Goal: Transaction & Acquisition: Book appointment/travel/reservation

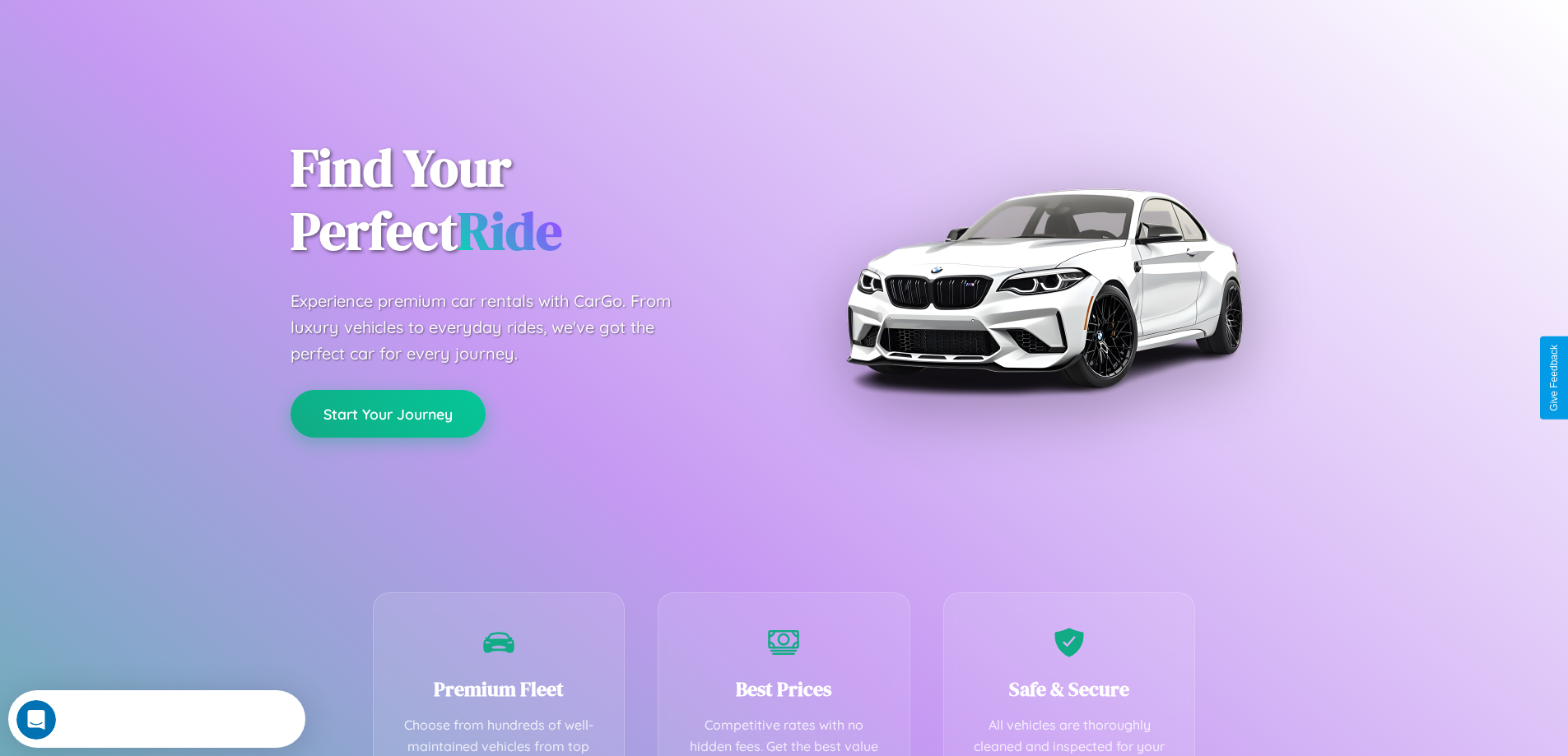
click at [387, 414] on button "Start Your Journey" at bounding box center [388, 414] width 196 height 48
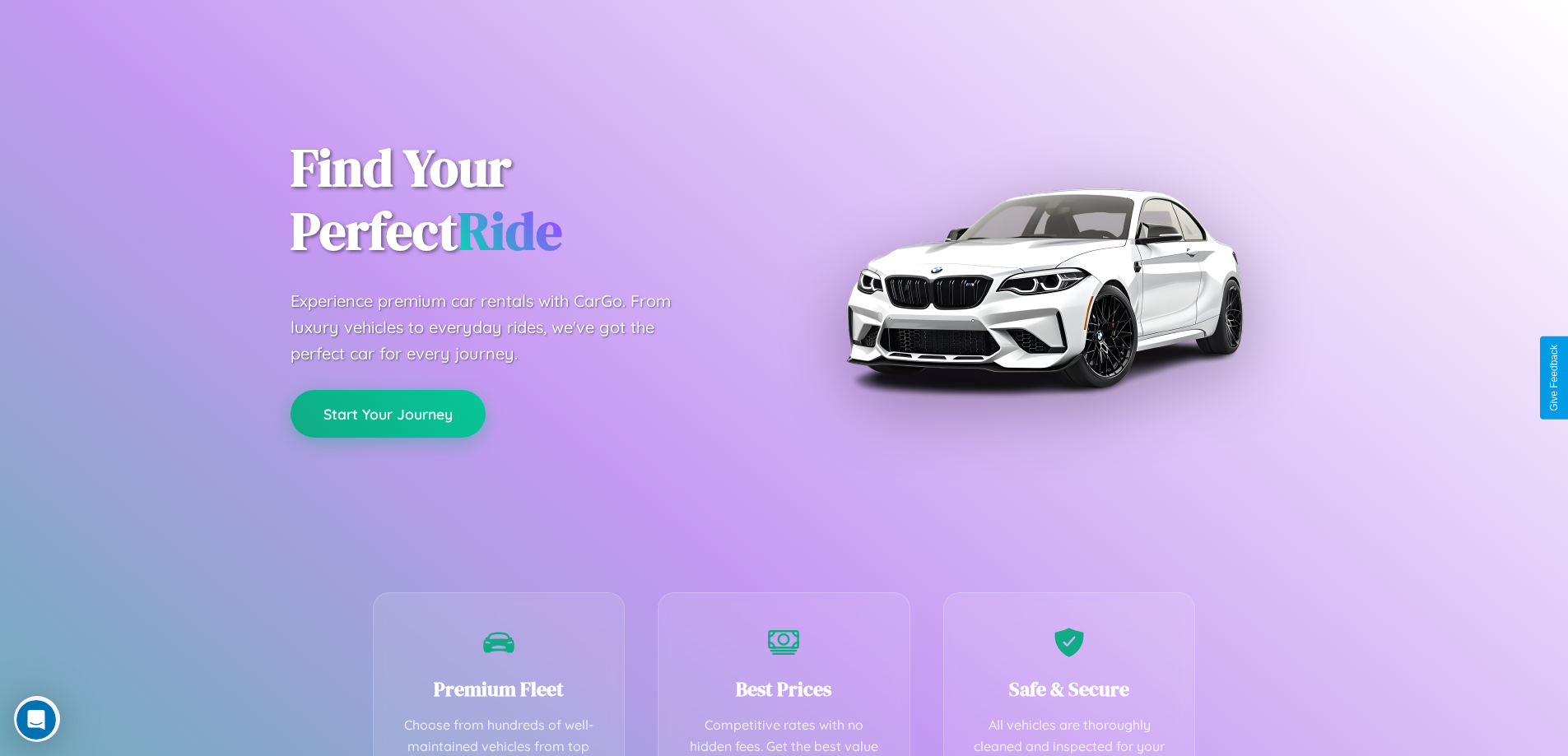
click at [387, 413] on button "Start Your Journey" at bounding box center [388, 414] width 196 height 48
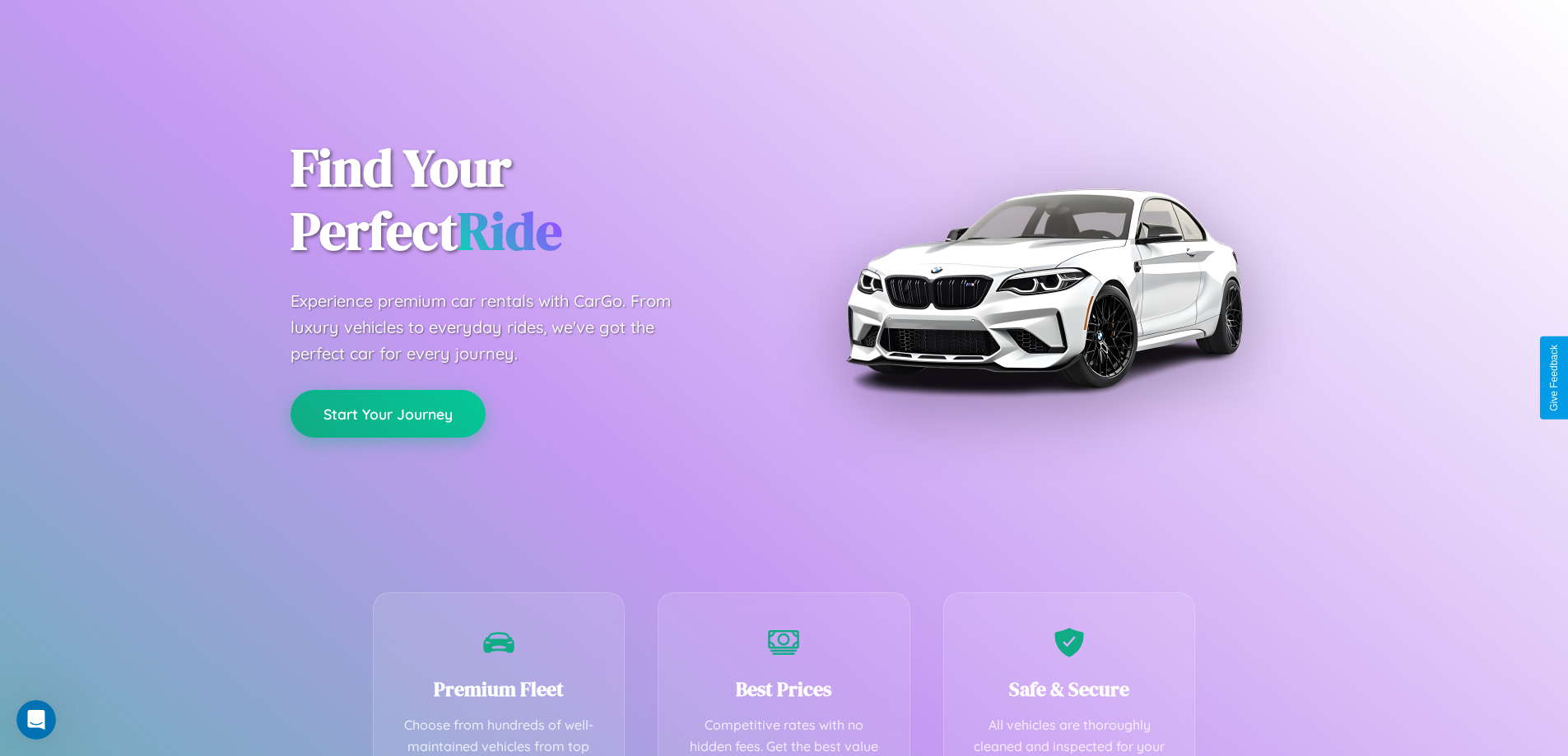
click at [387, 413] on button "Start Your Journey" at bounding box center [388, 414] width 196 height 48
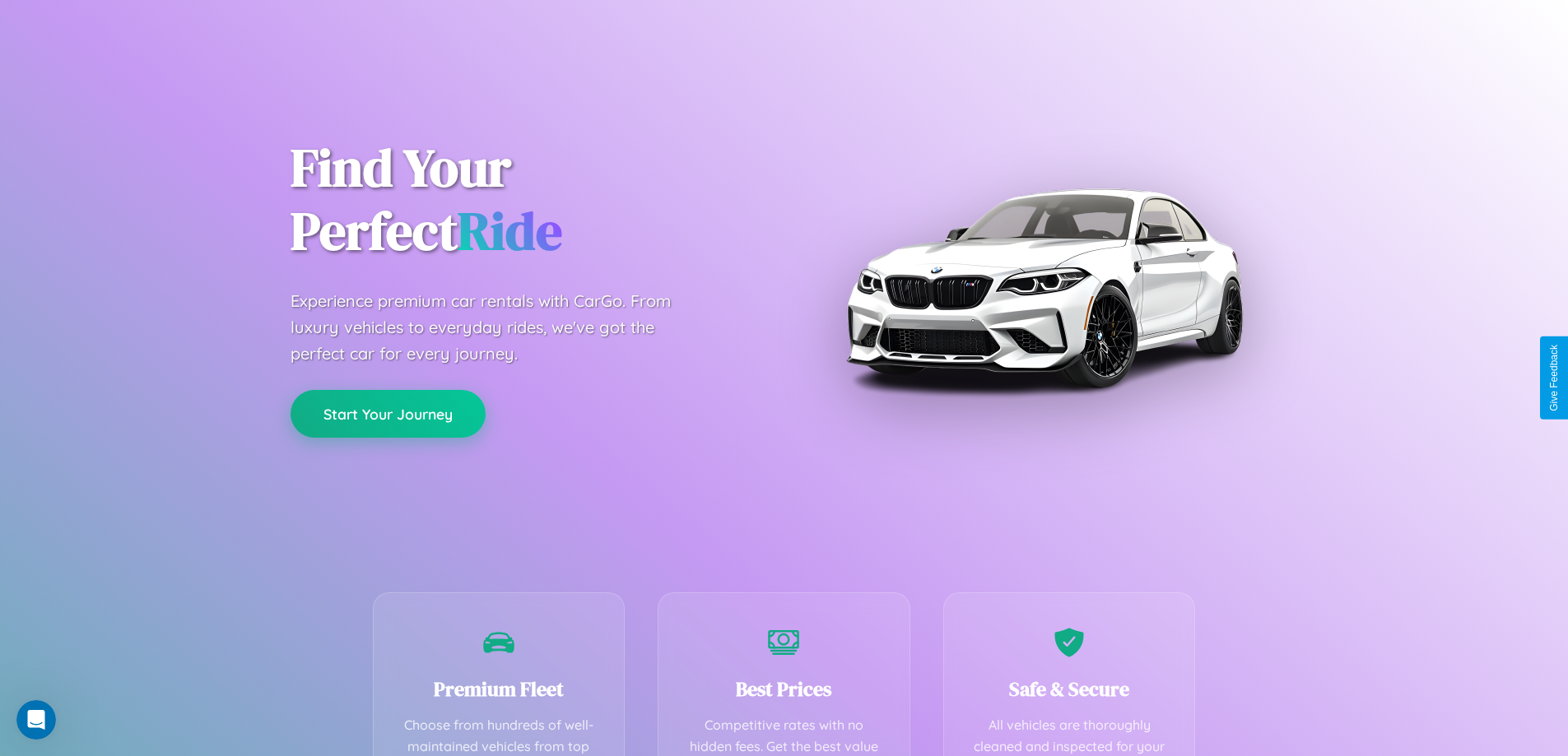
click at [387, 413] on button "Start Your Journey" at bounding box center [388, 414] width 196 height 48
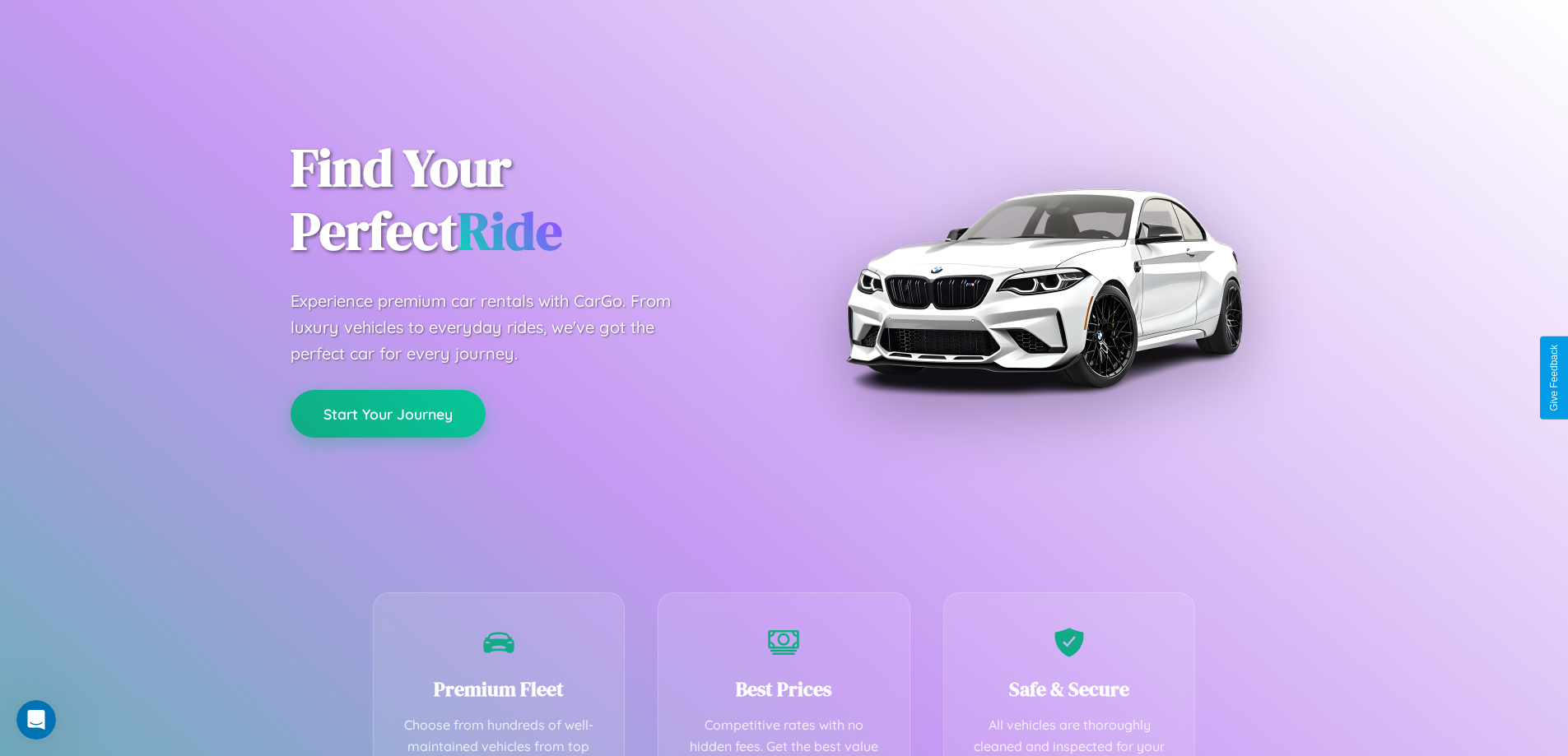
click at [387, 413] on button "Start Your Journey" at bounding box center [388, 414] width 196 height 48
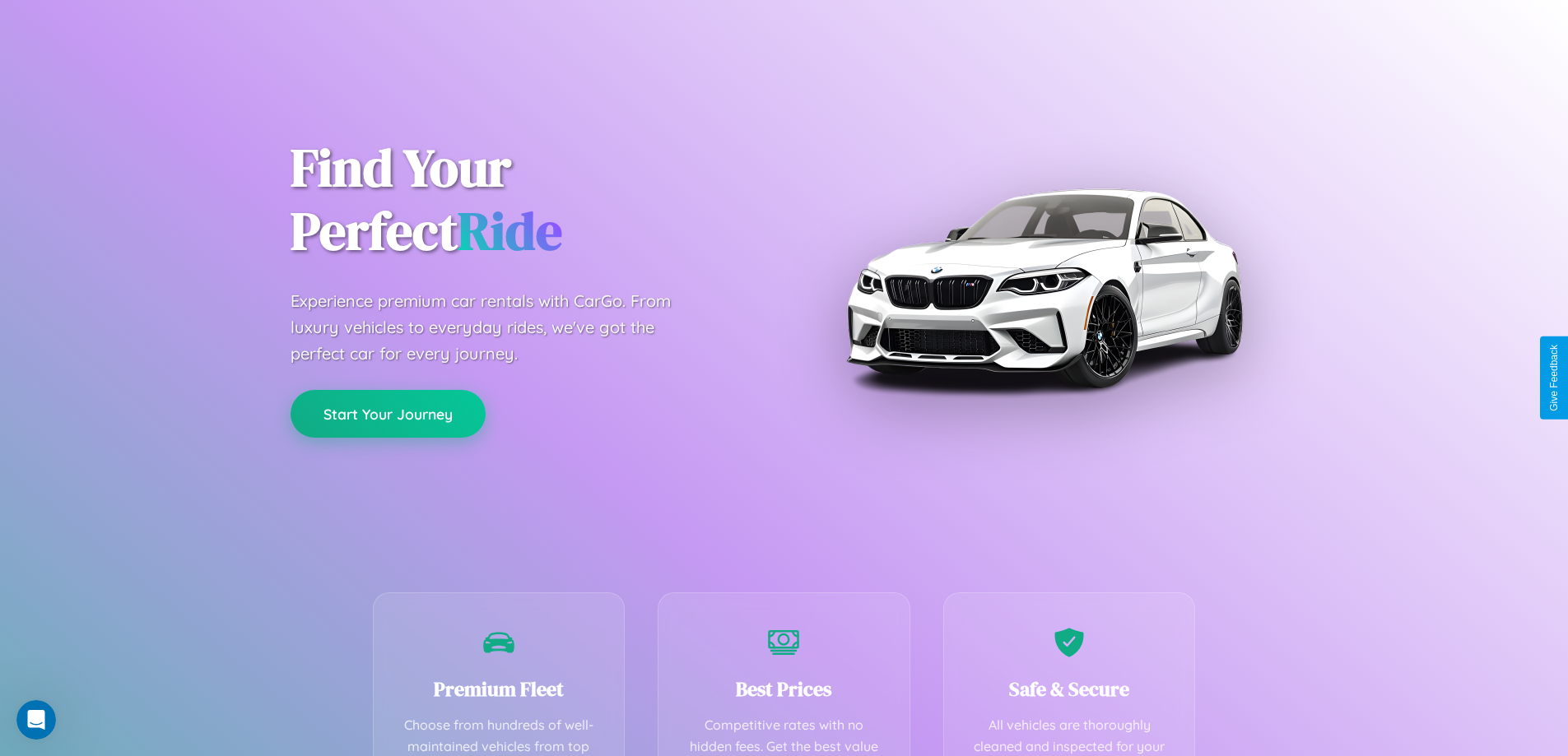
click at [387, 413] on button "Start Your Journey" at bounding box center [388, 414] width 196 height 48
